Goal: Task Accomplishment & Management: Use online tool/utility

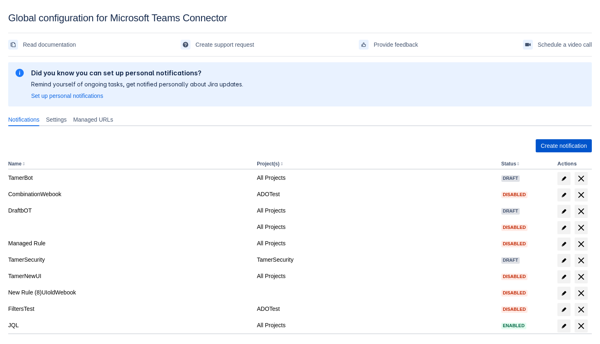
click at [555, 148] on span "Create notification" at bounding box center [564, 145] width 46 height 13
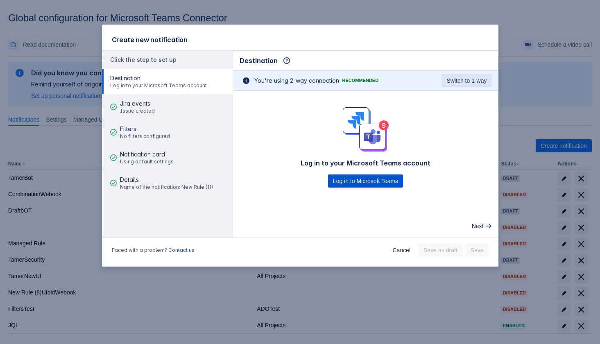
click at [366, 178] on span "Log in to Microsoft Teams" at bounding box center [365, 181] width 65 height 13
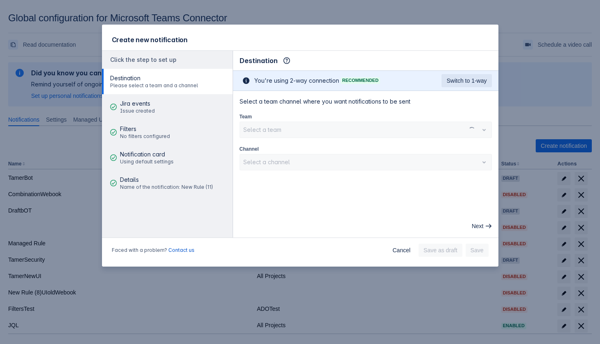
click at [299, 123] on div "Select a team" at bounding box center [366, 130] width 252 height 16
click at [303, 133] on div at bounding box center [359, 130] width 232 height 10
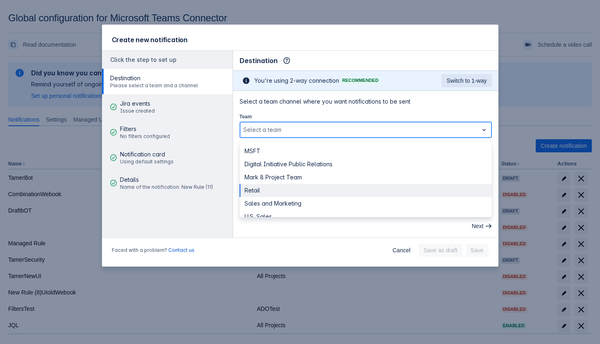
scroll to position [23, 0]
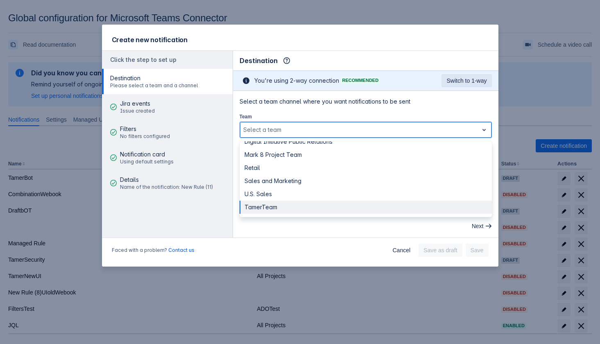
click at [294, 204] on div "TamerTeam" at bounding box center [366, 207] width 252 height 13
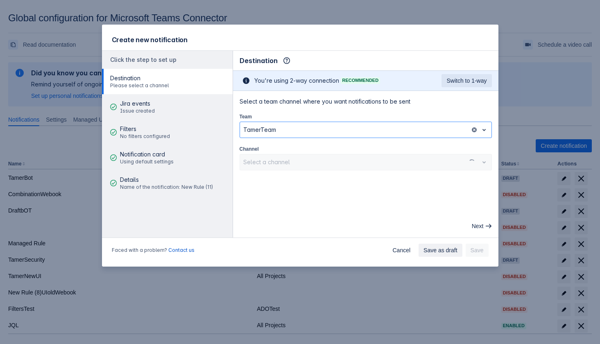
click at [302, 166] on div "Select a channel" at bounding box center [366, 162] width 252 height 16
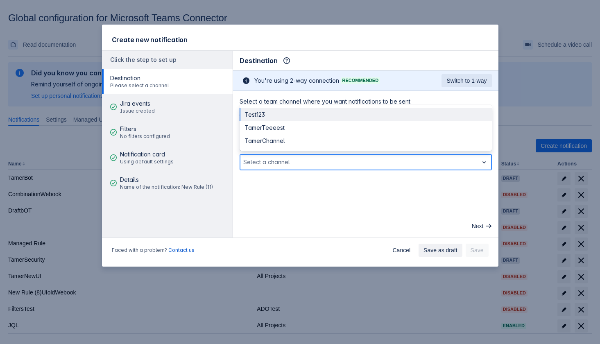
click at [283, 161] on div at bounding box center [359, 162] width 232 height 10
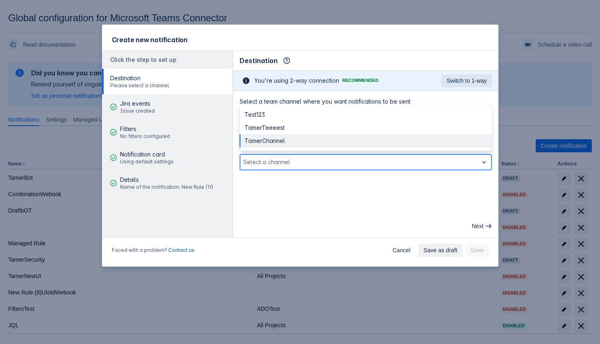
click at [285, 144] on div "TamerChannel" at bounding box center [366, 140] width 252 height 13
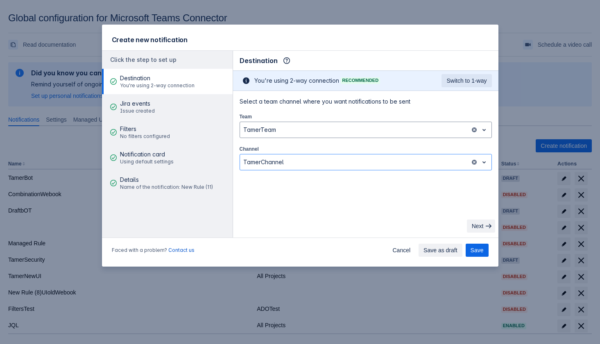
click at [479, 225] on span "Next" at bounding box center [478, 226] width 12 height 13
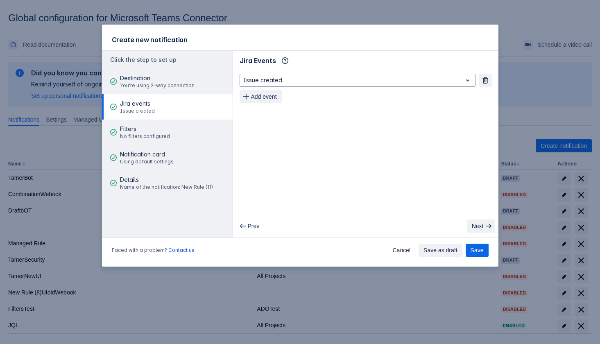
click at [479, 225] on span "Next" at bounding box center [478, 226] width 12 height 13
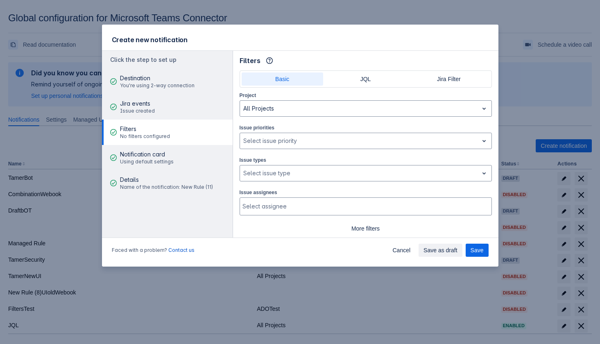
click at [479, 225] on span "More filters" at bounding box center [366, 228] width 243 height 13
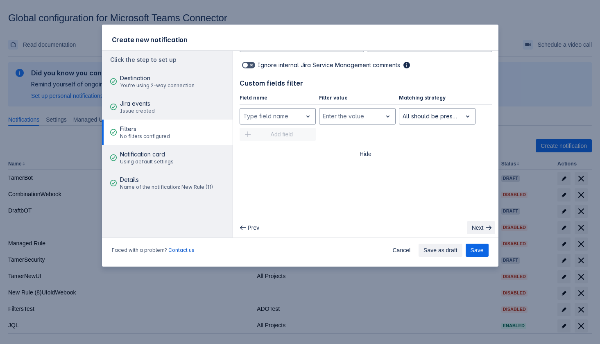
click at [478, 226] on span "Next" at bounding box center [478, 227] width 12 height 13
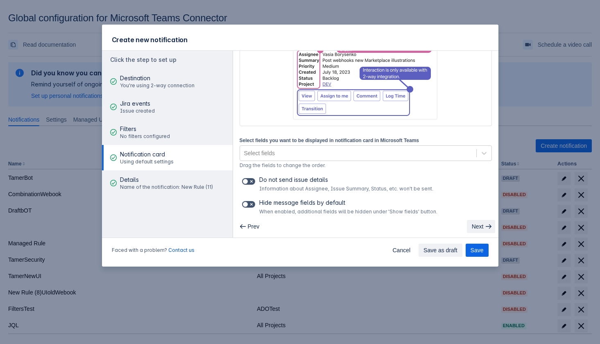
click at [478, 226] on span "Next" at bounding box center [478, 226] width 12 height 13
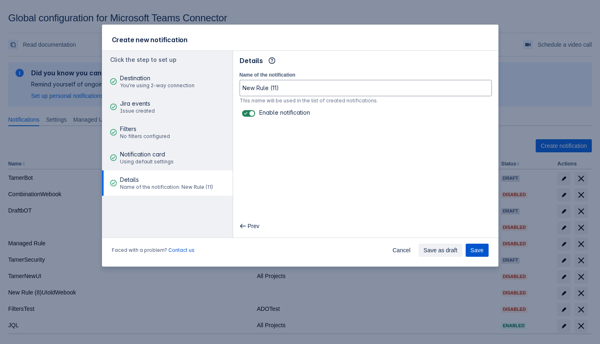
click at [472, 252] on span "Save" at bounding box center [477, 250] width 13 height 13
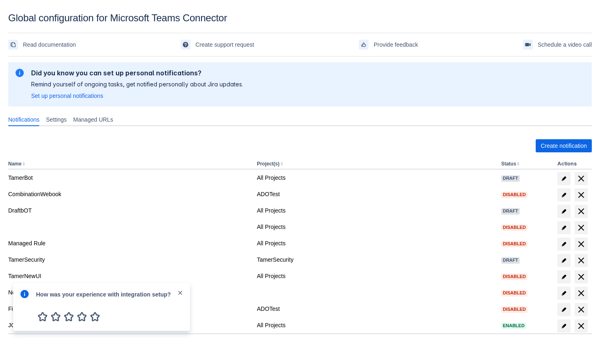
click at [180, 292] on span "close" at bounding box center [180, 293] width 7 height 7
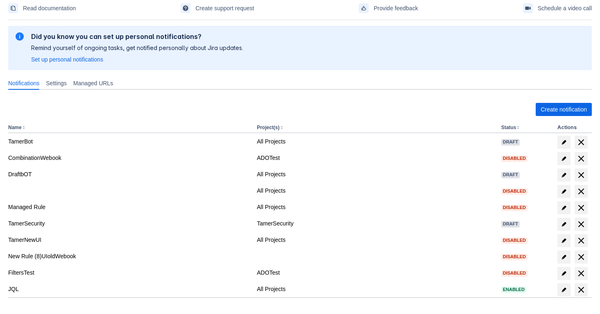
scroll to position [88, 0]
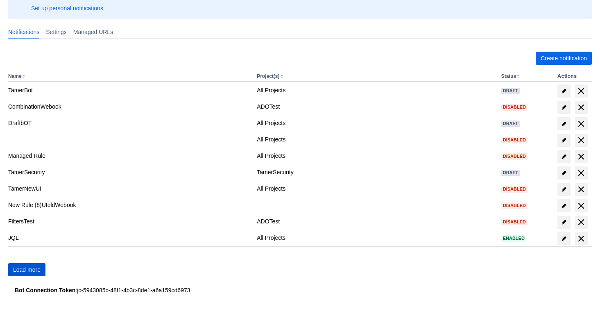
click at [38, 268] on span "Load more" at bounding box center [26, 269] width 27 height 13
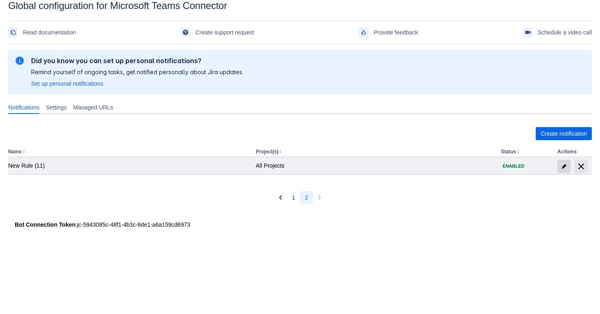
click at [564, 166] on span "edit" at bounding box center [564, 166] width 7 height 7
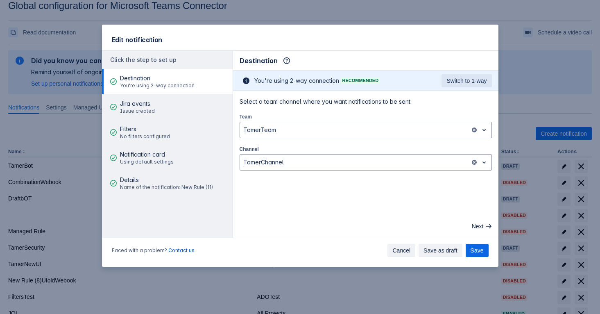
click at [400, 247] on span "Cancel" at bounding box center [402, 250] width 18 height 13
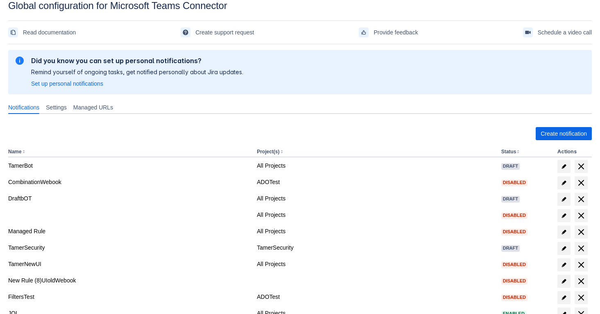
scroll to position [66, 0]
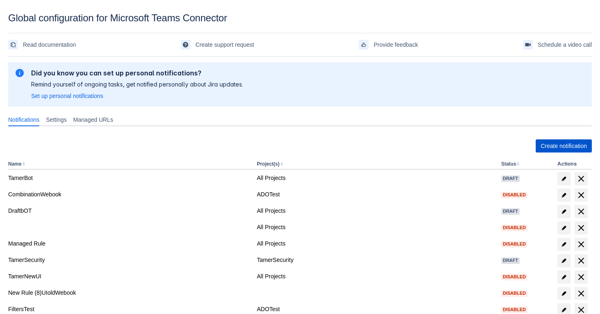
scroll to position [88, 0]
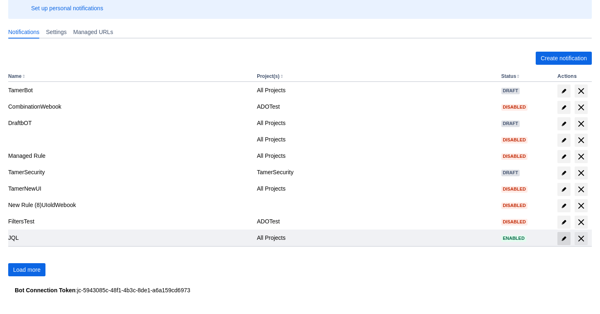
click at [561, 234] on span at bounding box center [564, 238] width 13 height 13
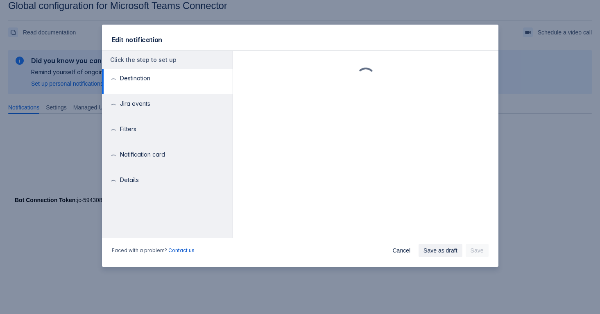
scroll to position [12, 0]
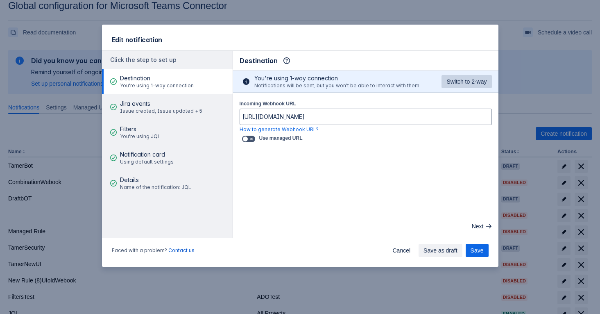
click at [461, 84] on span "Switch to 2-way" at bounding box center [467, 81] width 40 height 13
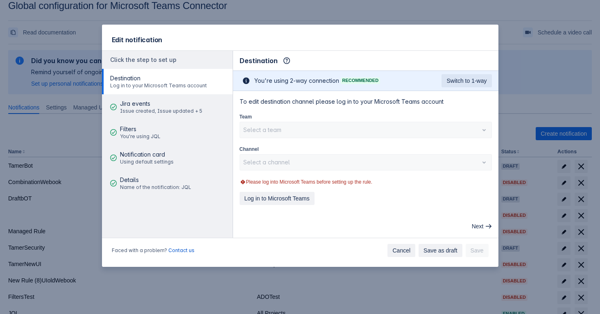
click at [393, 255] on span "Cancel" at bounding box center [402, 250] width 18 height 13
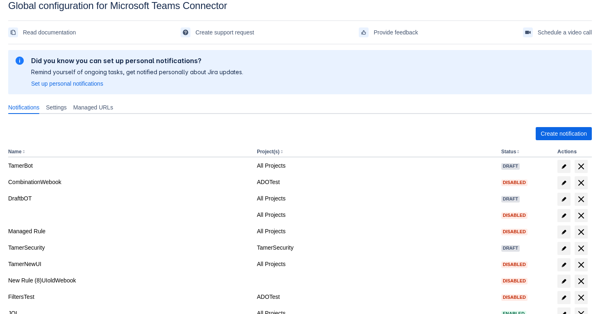
scroll to position [60, 0]
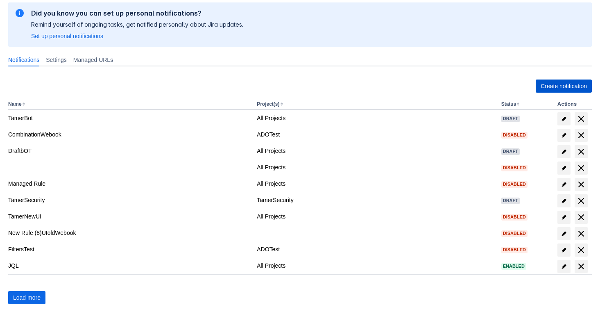
click at [562, 86] on span "Create notification" at bounding box center [564, 85] width 46 height 13
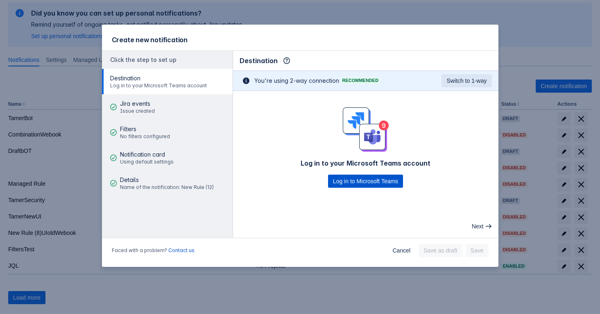
click at [364, 183] on span "Log in to Microsoft Teams" at bounding box center [365, 181] width 65 height 13
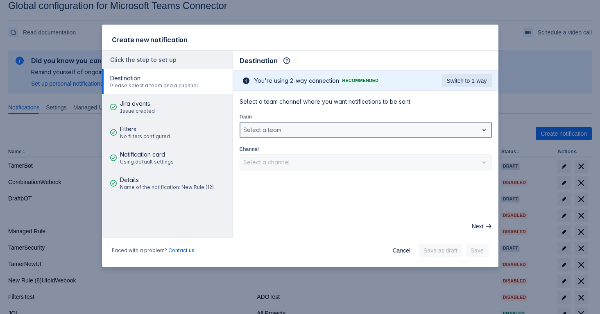
click at [341, 132] on div at bounding box center [359, 130] width 232 height 10
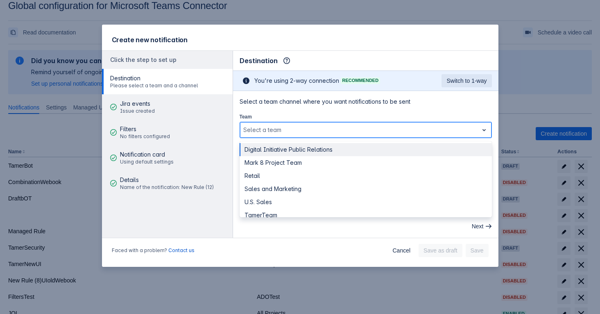
scroll to position [23, 0]
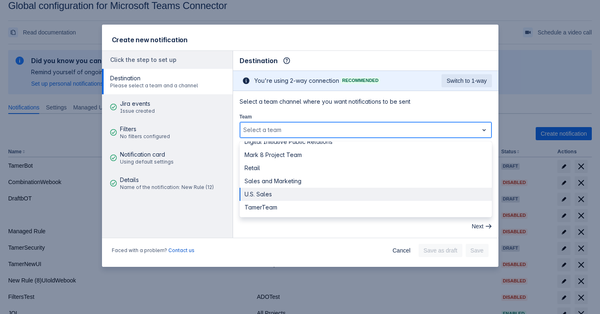
click at [312, 192] on div "U.S. Sales" at bounding box center [366, 194] width 252 height 13
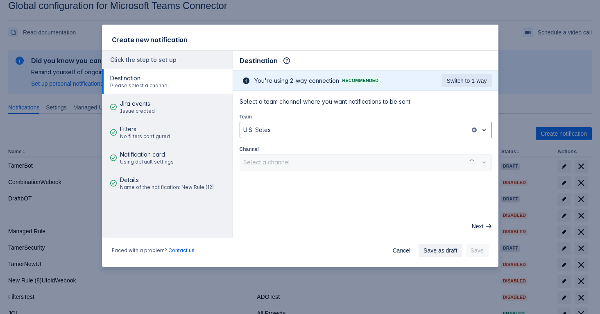
click at [315, 160] on div "Select a channel" at bounding box center [366, 162] width 252 height 16
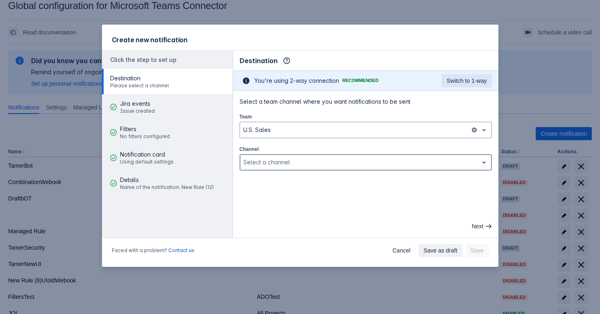
click at [315, 160] on div at bounding box center [359, 162] width 232 height 10
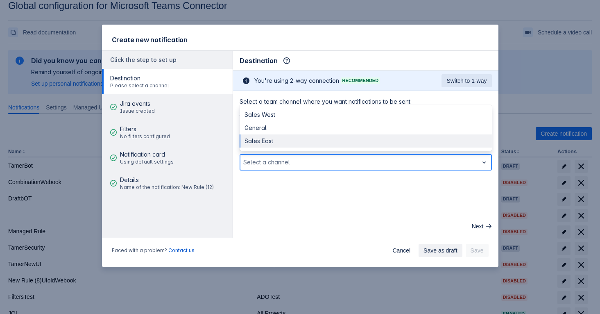
click at [292, 139] on div "Sales East" at bounding box center [366, 140] width 252 height 13
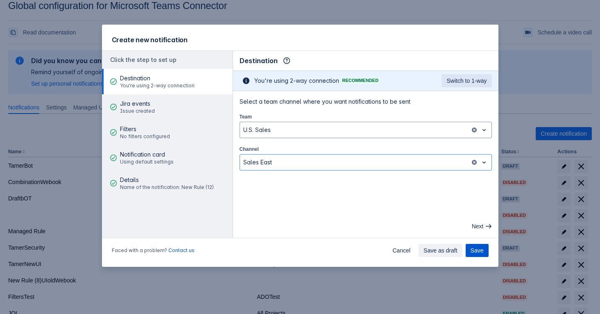
click at [479, 252] on span "Save" at bounding box center [477, 250] width 13 height 13
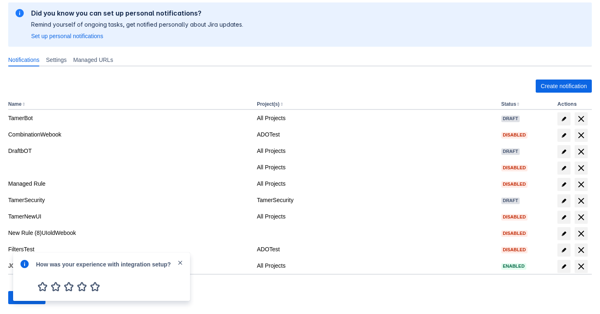
scroll to position [88, 0]
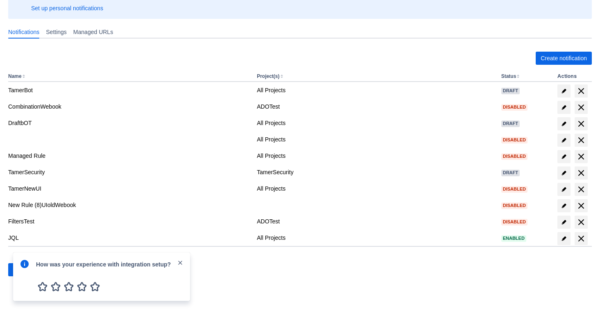
click at [179, 259] on span "close" at bounding box center [180, 262] width 7 height 7
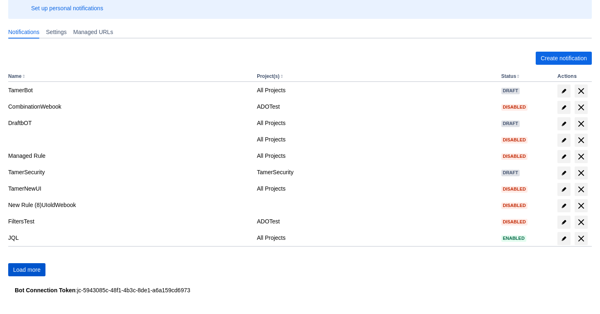
click at [28, 263] on span "Load more" at bounding box center [26, 269] width 27 height 13
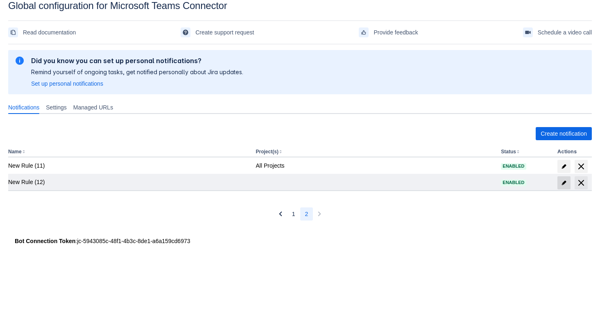
click at [565, 184] on span "edit" at bounding box center [564, 182] width 7 height 7
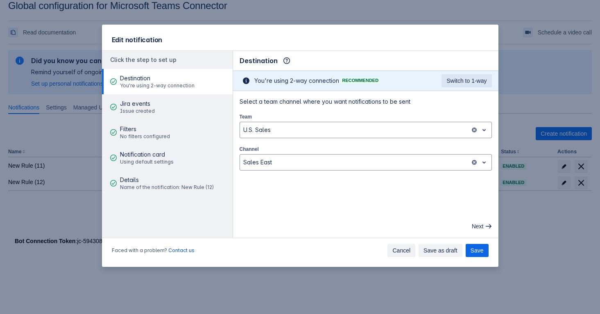
click at [396, 247] on span "Cancel" at bounding box center [402, 250] width 18 height 13
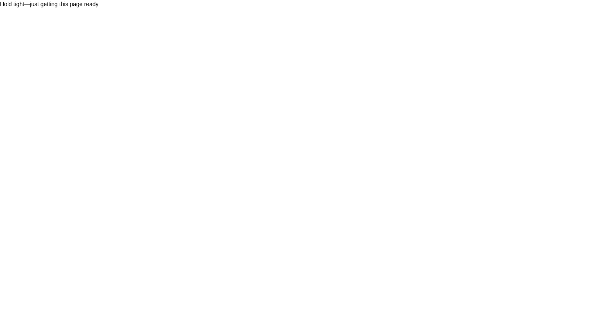
click at [209, 116] on body "Hold tight—just getting this page ready" at bounding box center [300, 157] width 600 height 314
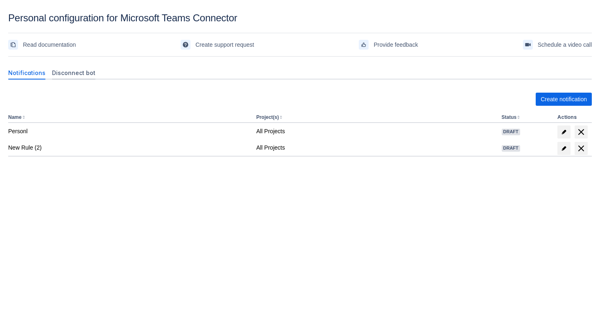
click at [84, 69] on span "Disconnect bot" at bounding box center [73, 73] width 43 height 8
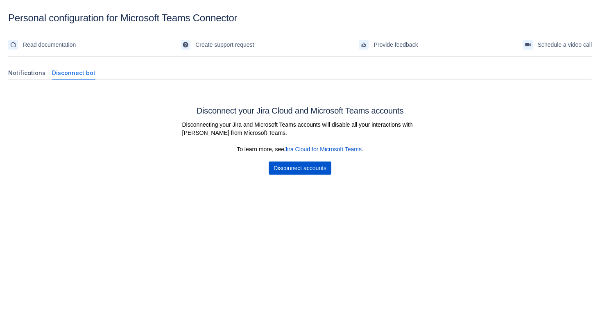
click at [301, 163] on span "Disconnect accounts" at bounding box center [300, 167] width 53 height 13
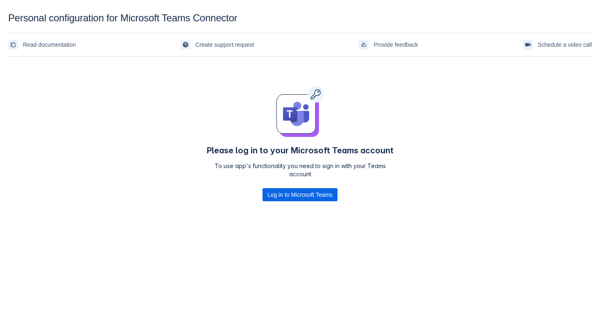
click at [430, 90] on div "Please log in to your Microsoft Teams account To use app's functionality you ne…" at bounding box center [300, 145] width 584 height 171
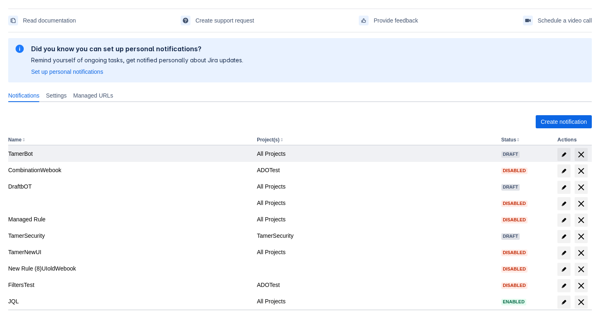
scroll to position [88, 0]
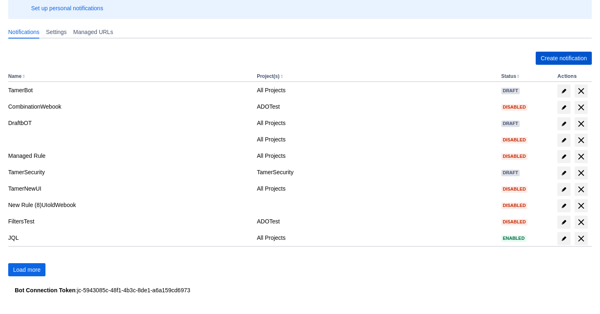
click at [556, 61] on span "Create notification" at bounding box center [564, 58] width 46 height 13
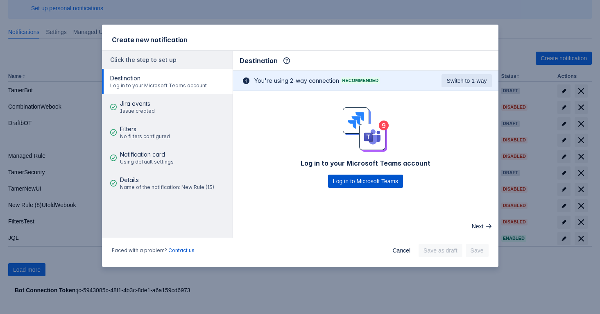
click at [358, 179] on span "Log in to Microsoft Teams" at bounding box center [365, 181] width 65 height 13
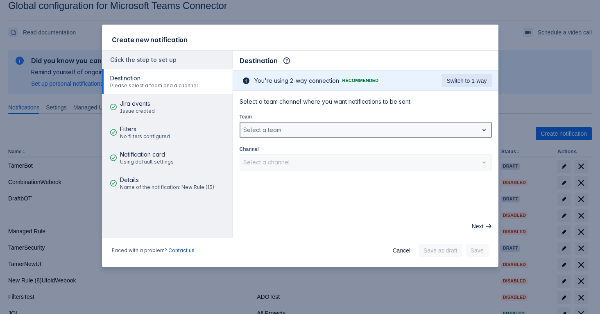
click at [302, 126] on div at bounding box center [359, 130] width 232 height 10
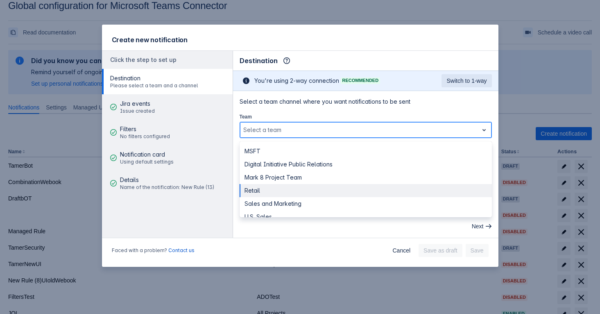
click at [307, 191] on div "Retail" at bounding box center [366, 190] width 252 height 13
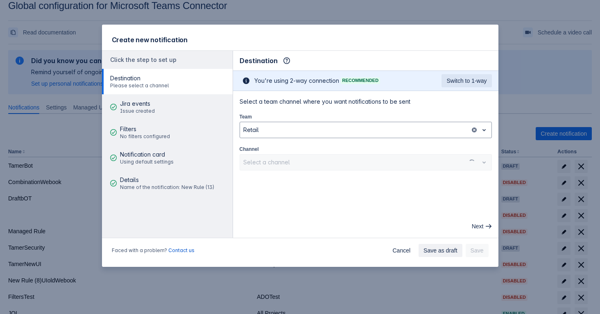
click at [311, 163] on div "Select a channel" at bounding box center [366, 162] width 252 height 16
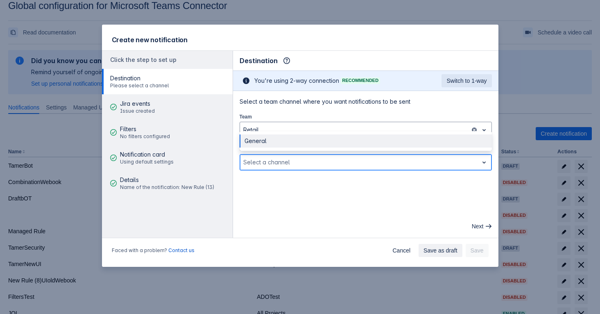
click at [303, 162] on div at bounding box center [359, 162] width 232 height 10
click at [298, 141] on div "General" at bounding box center [366, 140] width 252 height 13
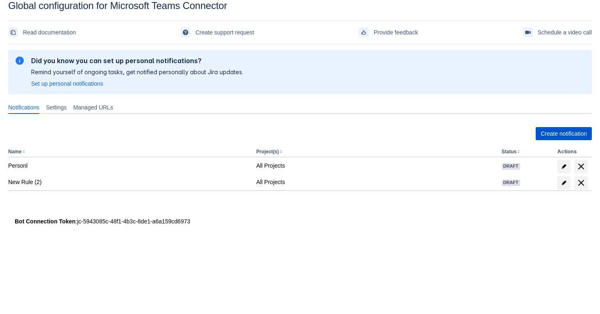
click at [556, 134] on span "Create notification" at bounding box center [564, 133] width 46 height 13
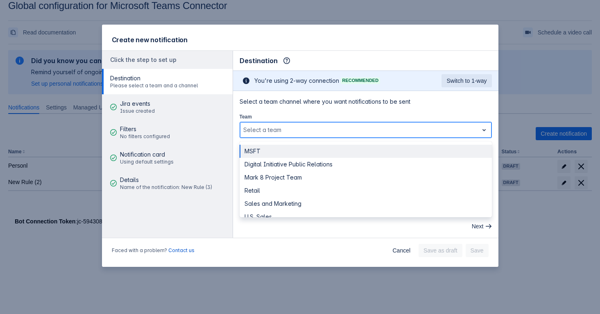
click at [394, 129] on div at bounding box center [359, 130] width 232 height 10
click at [392, 152] on div "MSFT" at bounding box center [366, 151] width 252 height 13
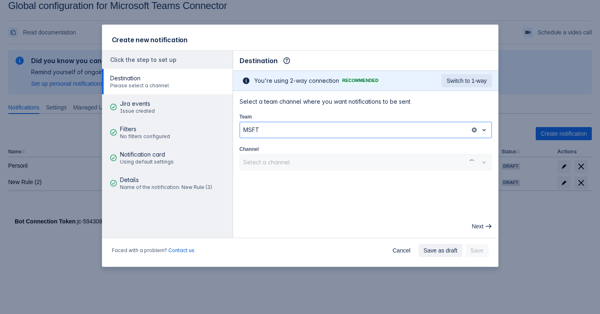
click at [401, 153] on div "Channel Select a channel" at bounding box center [366, 158] width 252 height 26
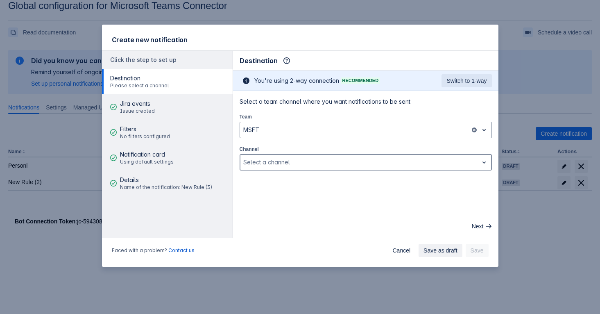
click at [398, 163] on div at bounding box center [359, 162] width 232 height 10
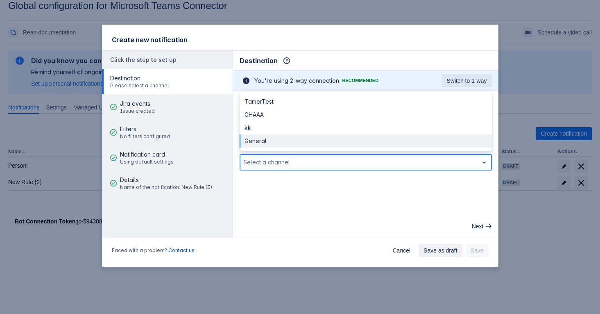
click at [382, 144] on div "General" at bounding box center [366, 140] width 252 height 13
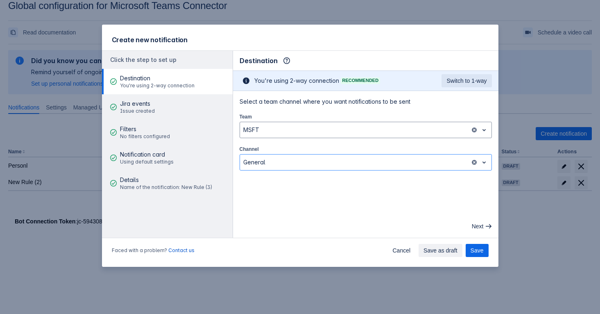
click at [355, 199] on main "Destination Info This determines how and where the bot will send notifications …" at bounding box center [366, 144] width 266 height 187
click at [393, 251] on span "Cancel" at bounding box center [402, 250] width 18 height 13
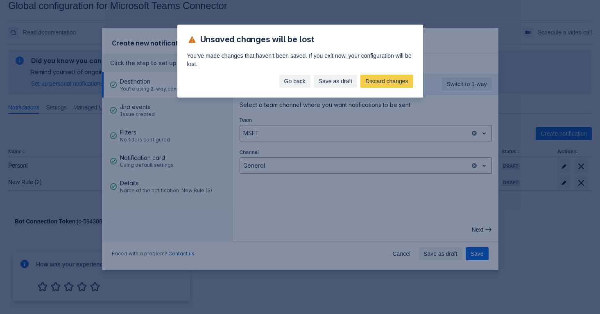
click at [291, 81] on span "Go back" at bounding box center [294, 81] width 21 height 13
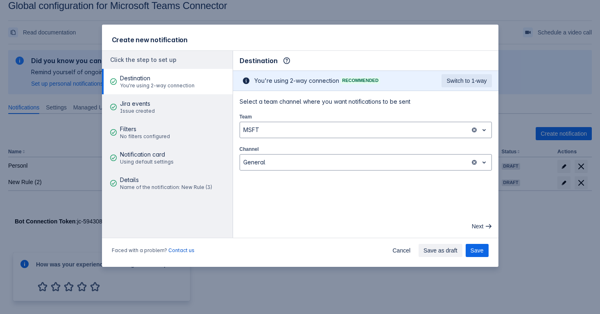
click at [345, 184] on main "Destination Info This determines how and where the bot will send notifications …" at bounding box center [366, 144] width 266 height 187
click at [397, 249] on span "Cancel" at bounding box center [402, 250] width 18 height 13
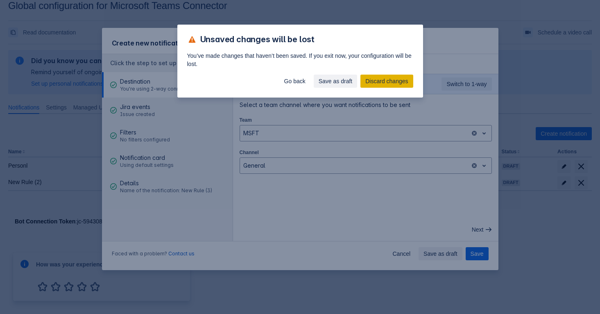
click at [402, 81] on span "Discard changes" at bounding box center [387, 81] width 43 height 13
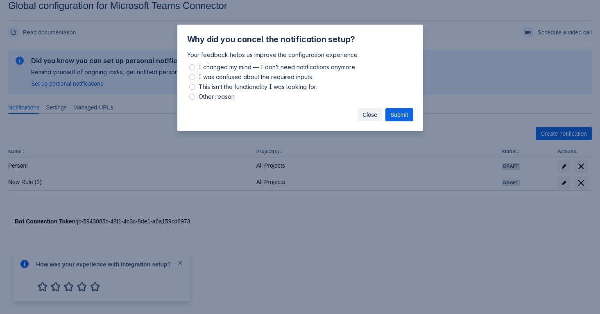
click at [368, 109] on span "Close" at bounding box center [370, 114] width 15 height 13
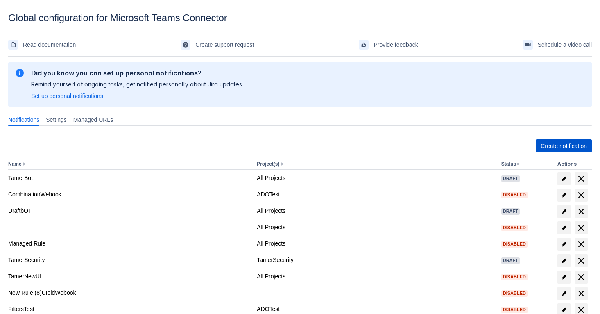
click at [560, 143] on span "Create notification" at bounding box center [564, 145] width 46 height 13
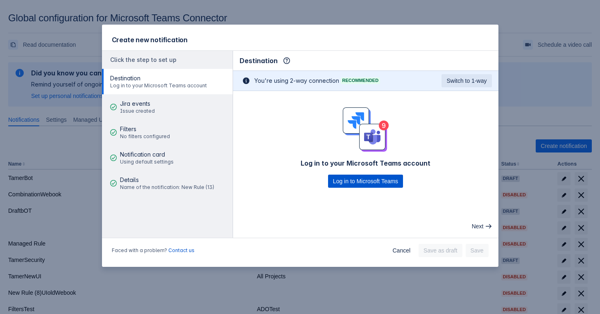
click at [371, 177] on span "Log in to Microsoft Teams" at bounding box center [365, 181] width 65 height 13
